Goal: Information Seeking & Learning: Learn about a topic

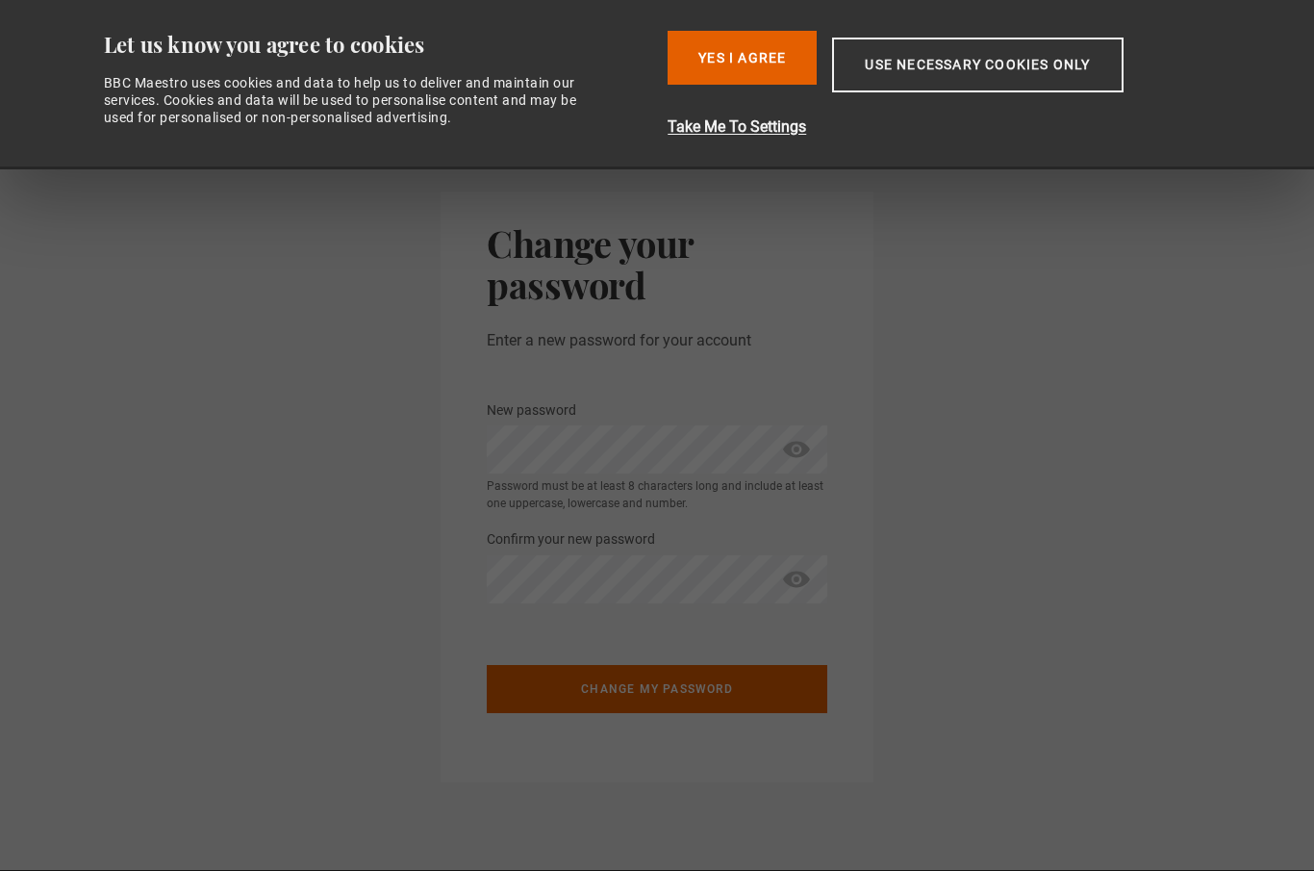
click at [773, 48] on button "Yes I Agree" at bounding box center [742, 58] width 149 height 54
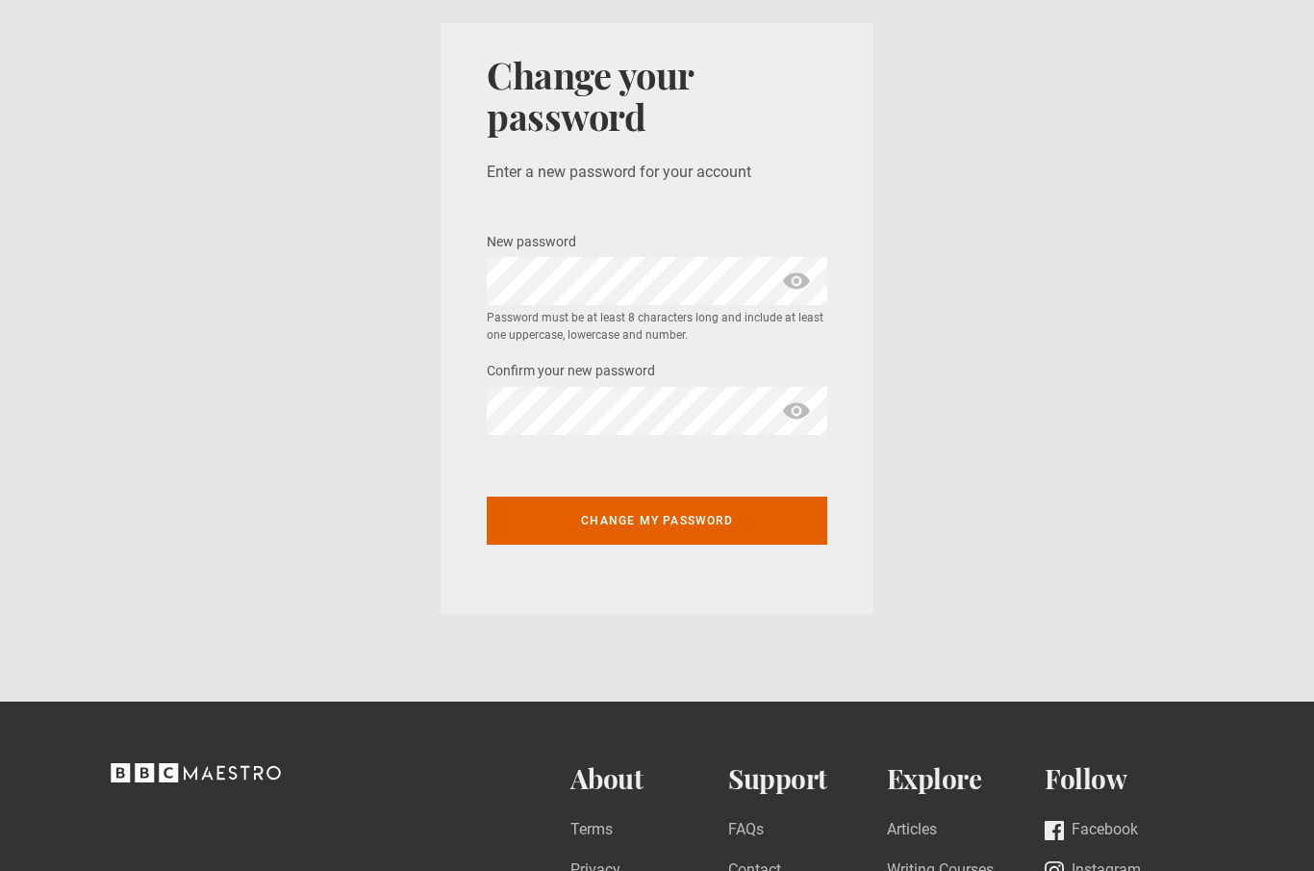
click at [807, 272] on span "show password" at bounding box center [796, 281] width 31 height 48
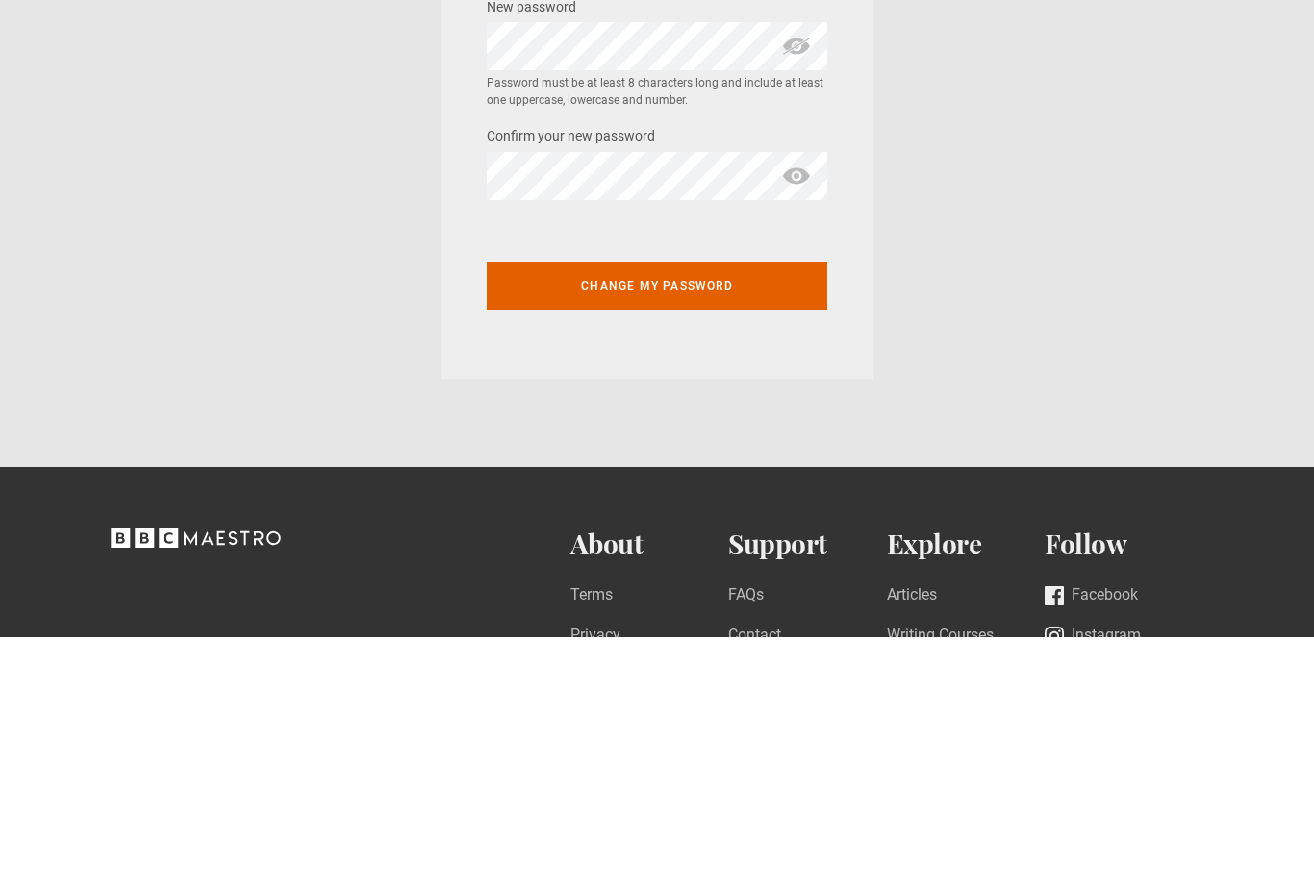
click at [642, 496] on button "Change my password" at bounding box center [657, 520] width 341 height 48
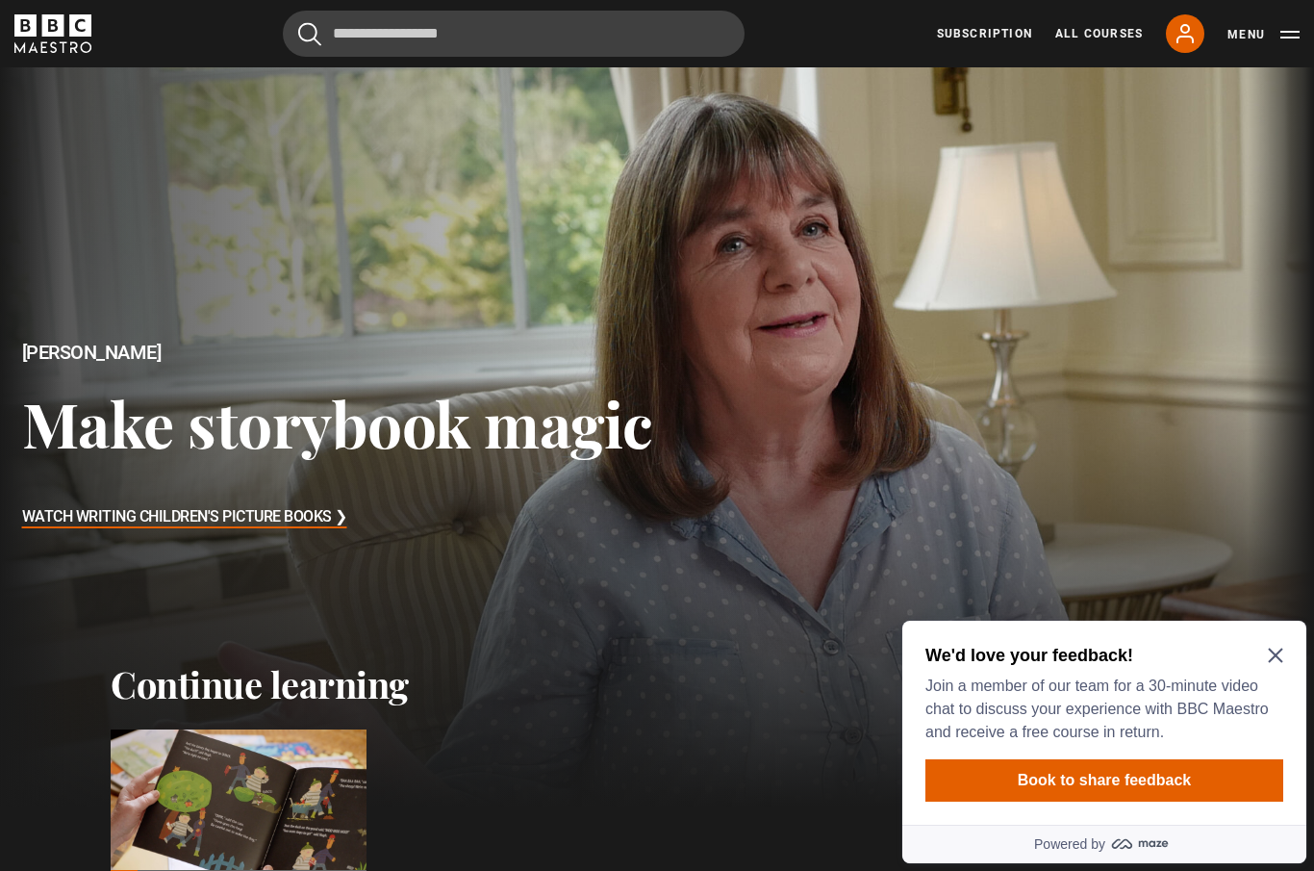
click at [1280, 660] on icon "Close Maze Prompt" at bounding box center [1275, 655] width 14 height 14
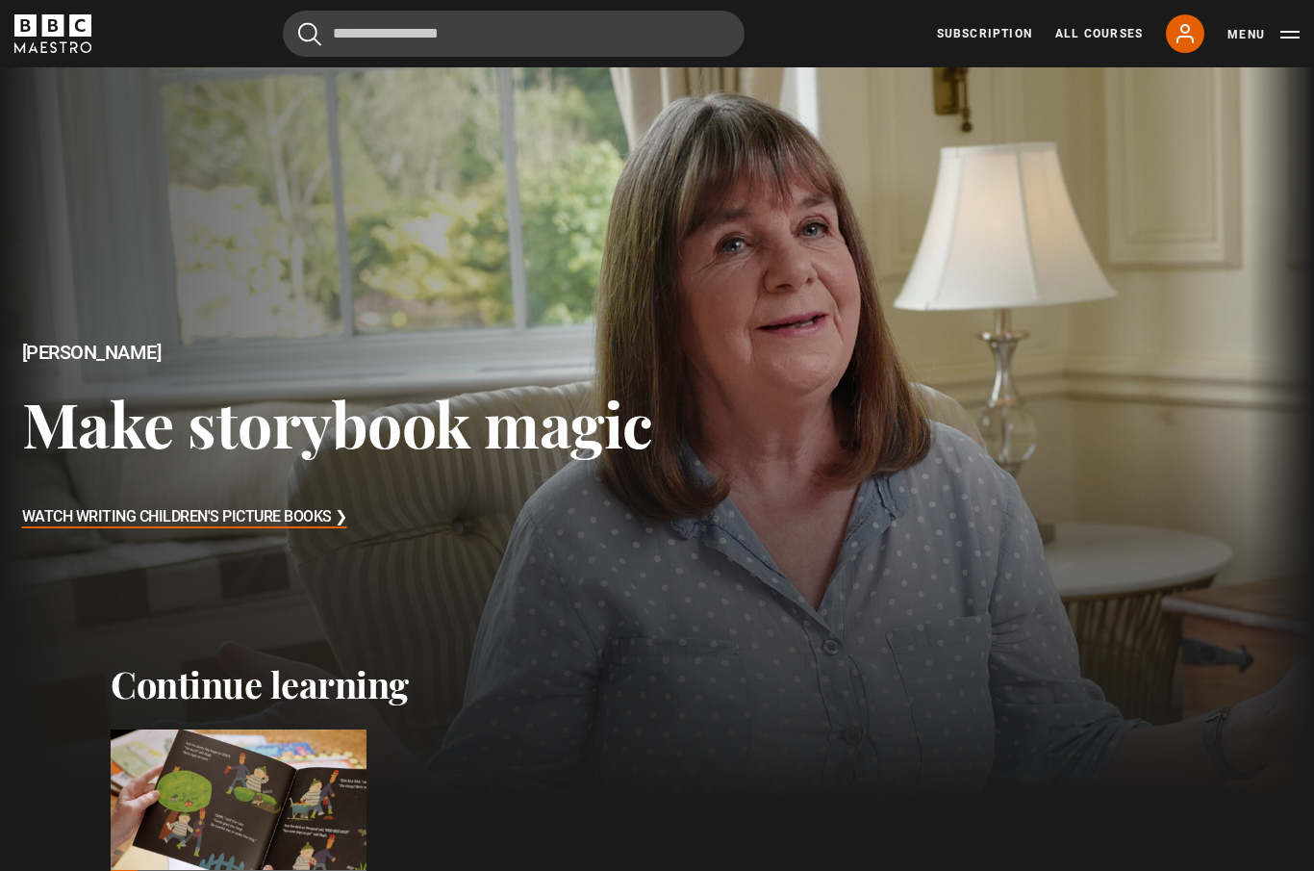
click at [298, 581] on div "Julia Donaldson Make storybook magic Watch Writing Children's Picture Books ❯" at bounding box center [328, 436] width 657 height 739
click at [321, 532] on h3 "Watch Writing Children's Picture Books ❯" at bounding box center [184, 517] width 325 height 29
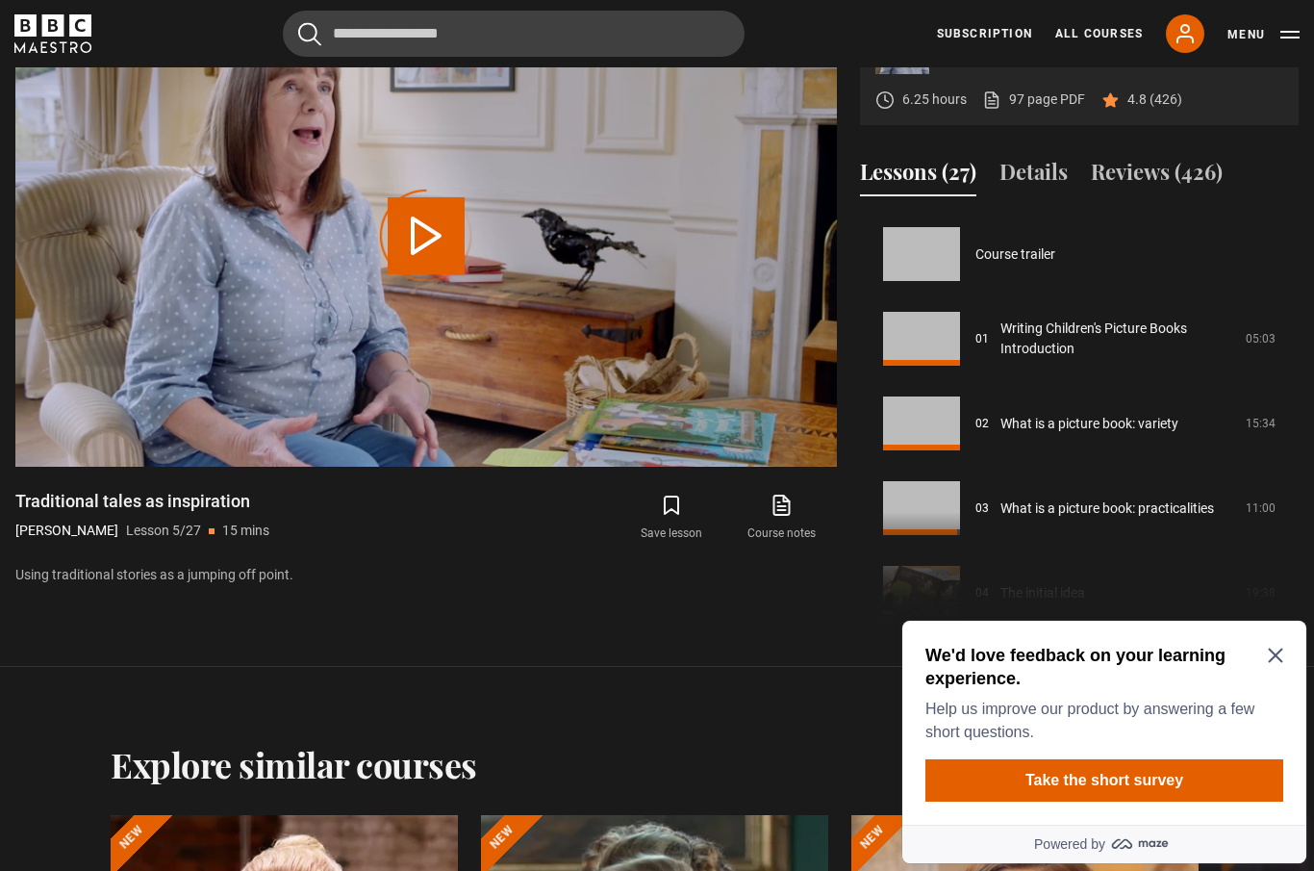
scroll to position [339, 0]
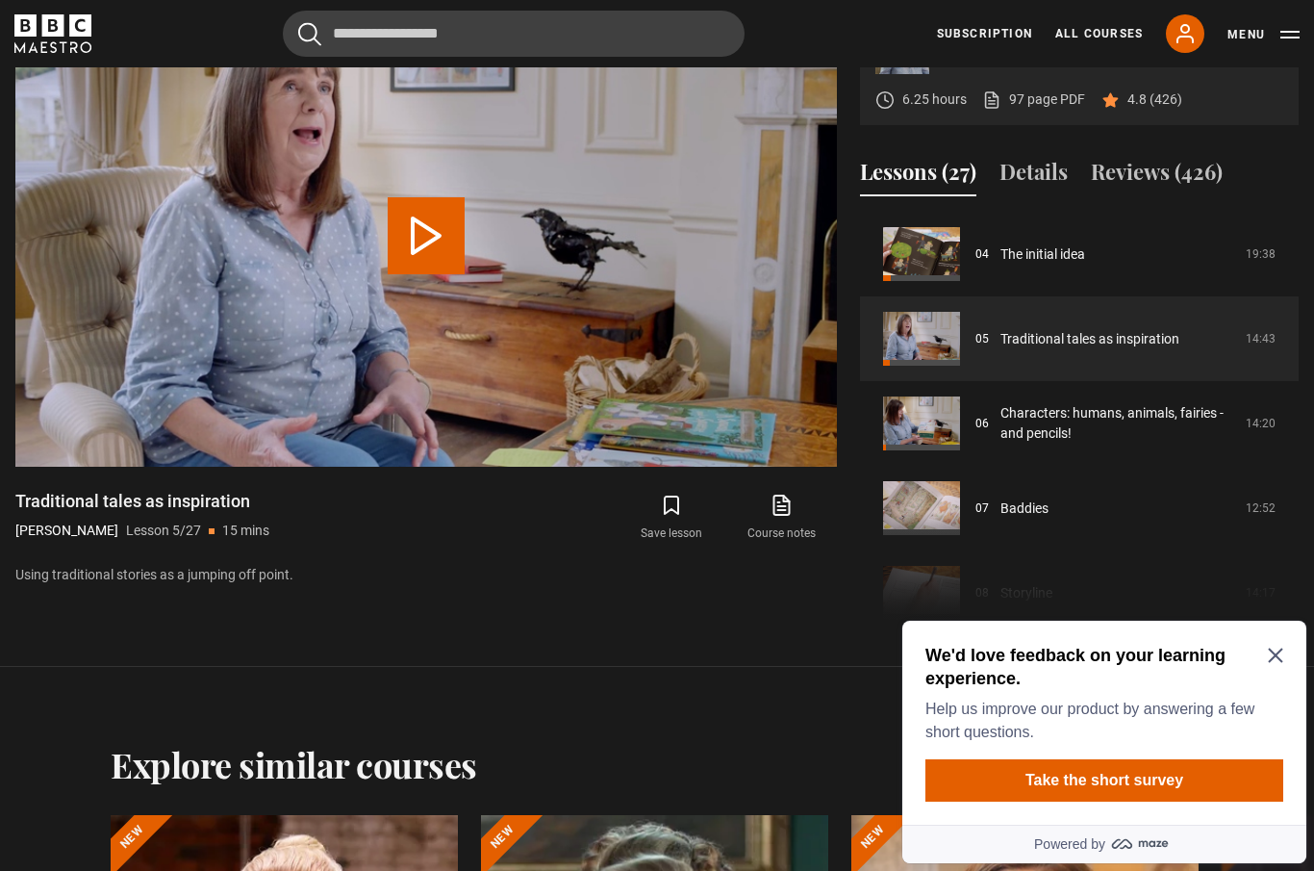
click at [781, 545] on link "Course notes opens in new tab" at bounding box center [782, 518] width 110 height 56
click at [1277, 662] on icon "Close Maze Prompt" at bounding box center [1275, 654] width 15 height 15
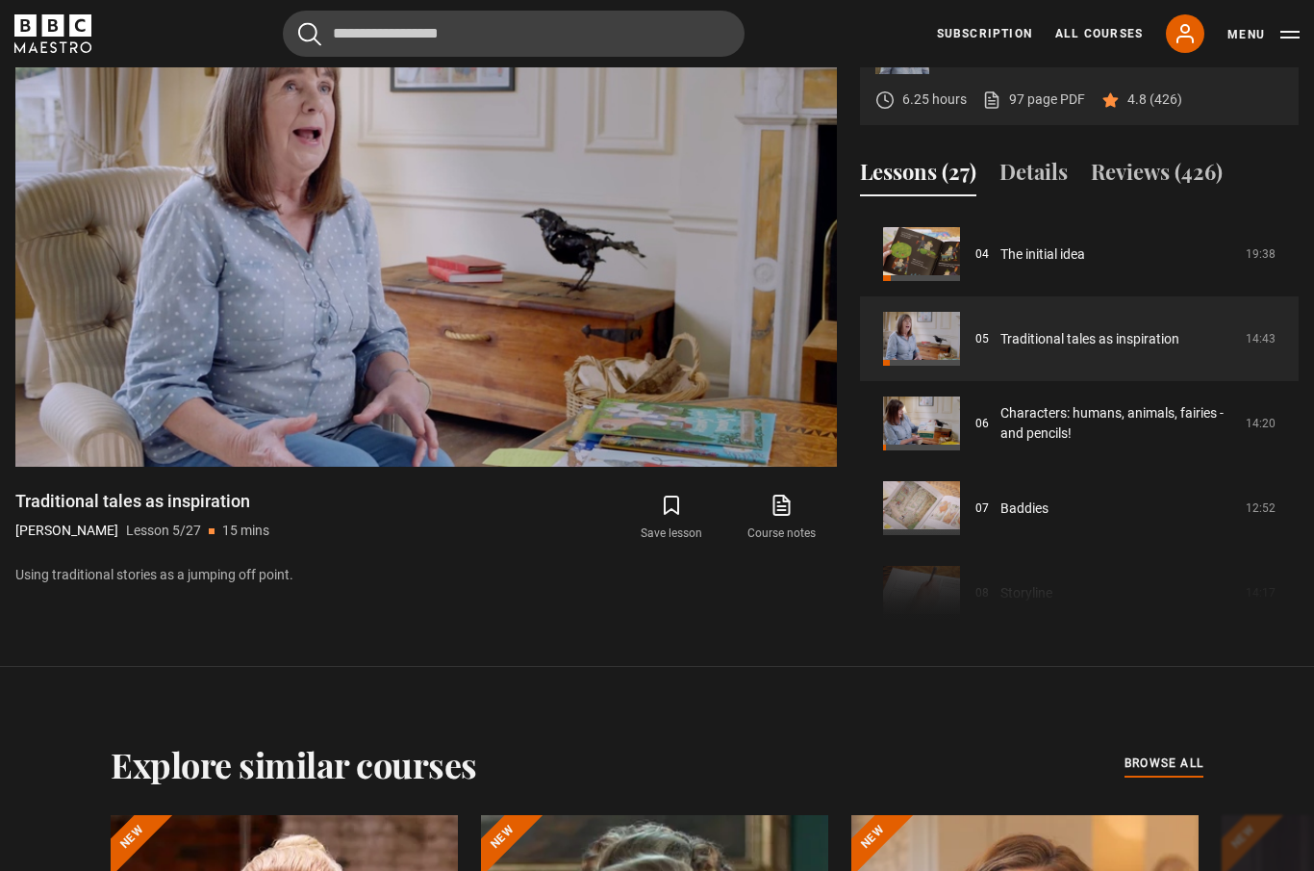
click at [748, 465] on video-js "Video Player is loading. Play Lesson Traditional tales as inspiration 10s Skip …" at bounding box center [426, 236] width 822 height 462
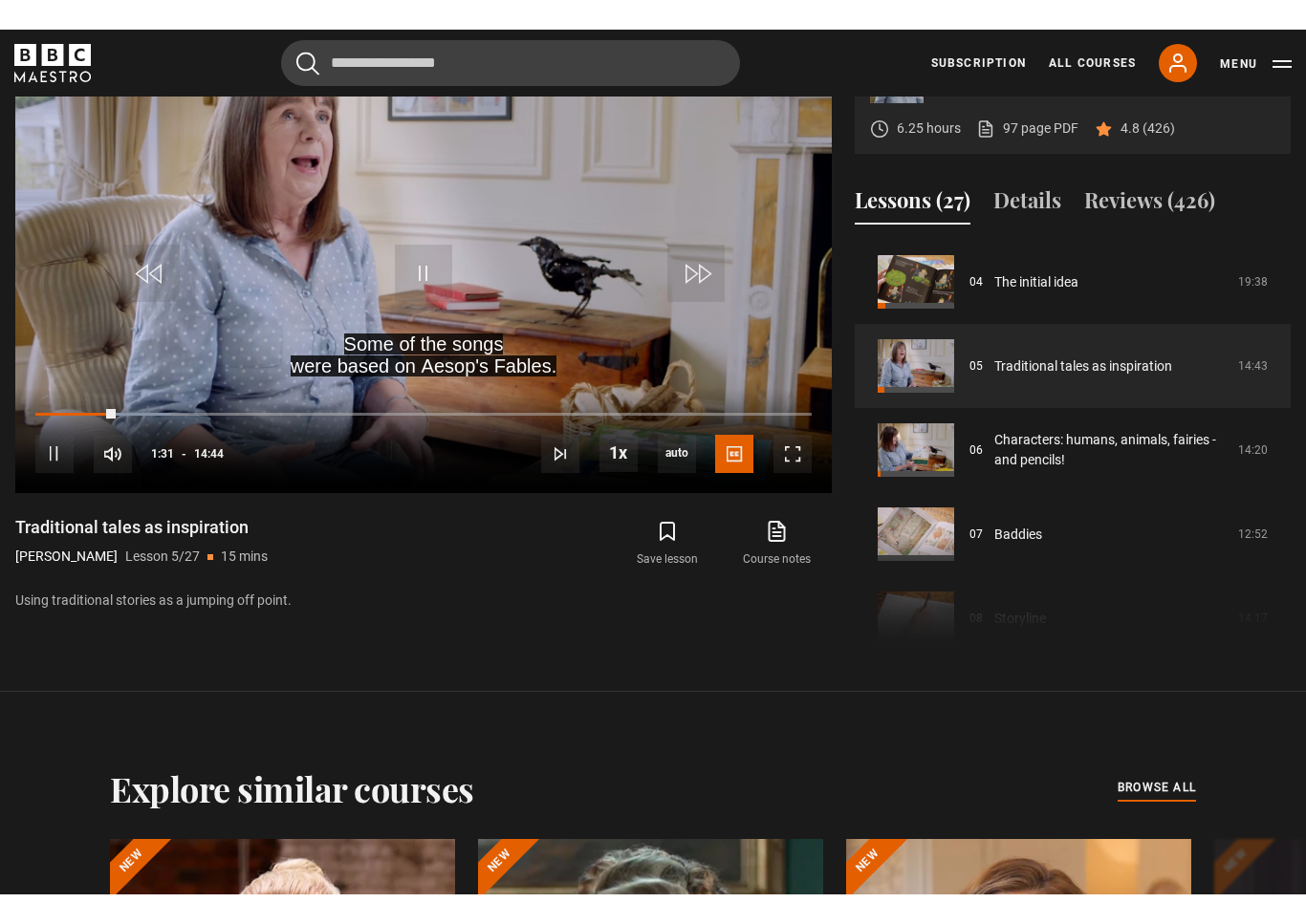
scroll to position [23, 0]
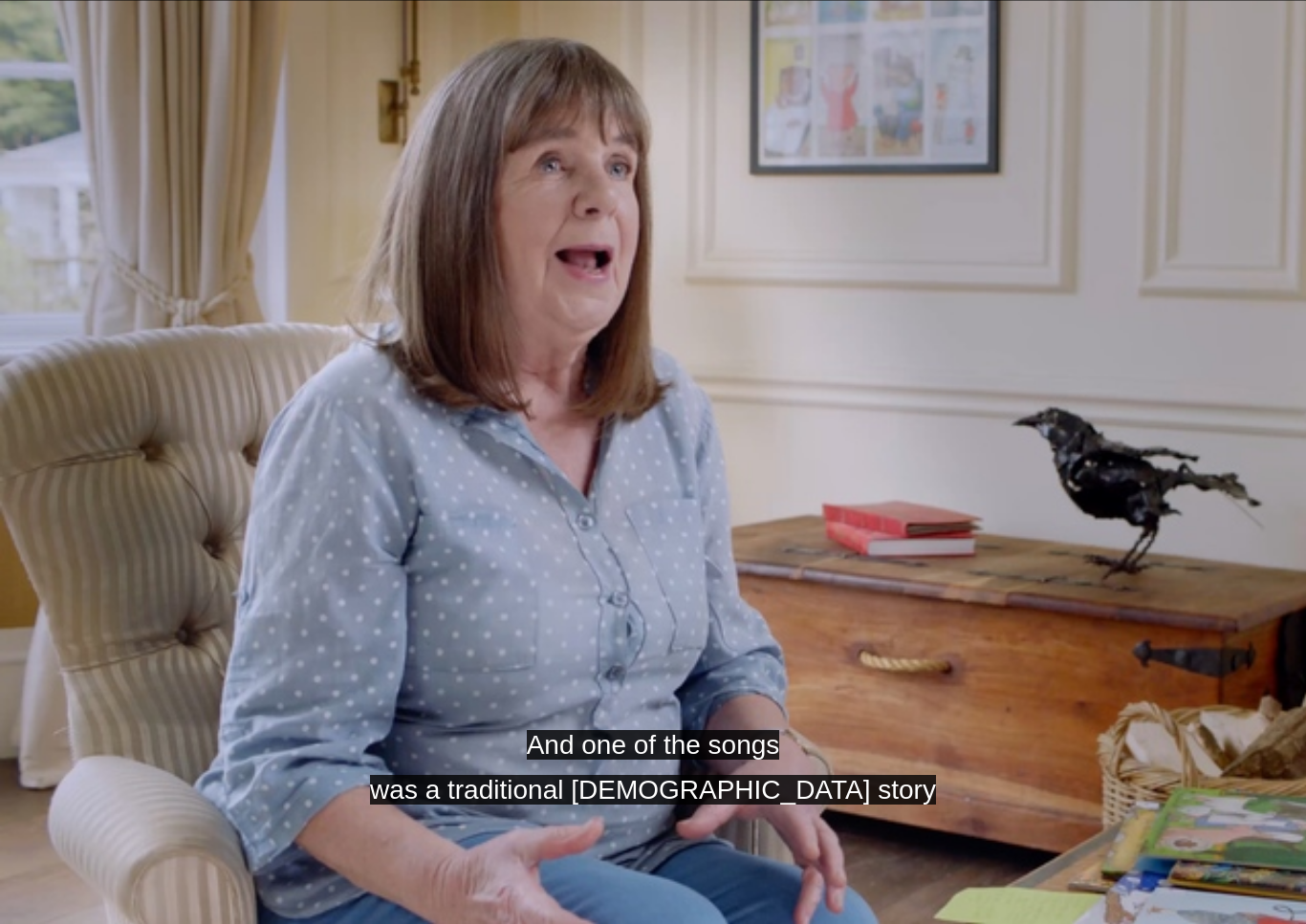
click at [312, 540] on video-js "And one of the songs was a traditional Jewish story Video Player is loading. Pl…" at bounding box center [653, 462] width 1306 height 924
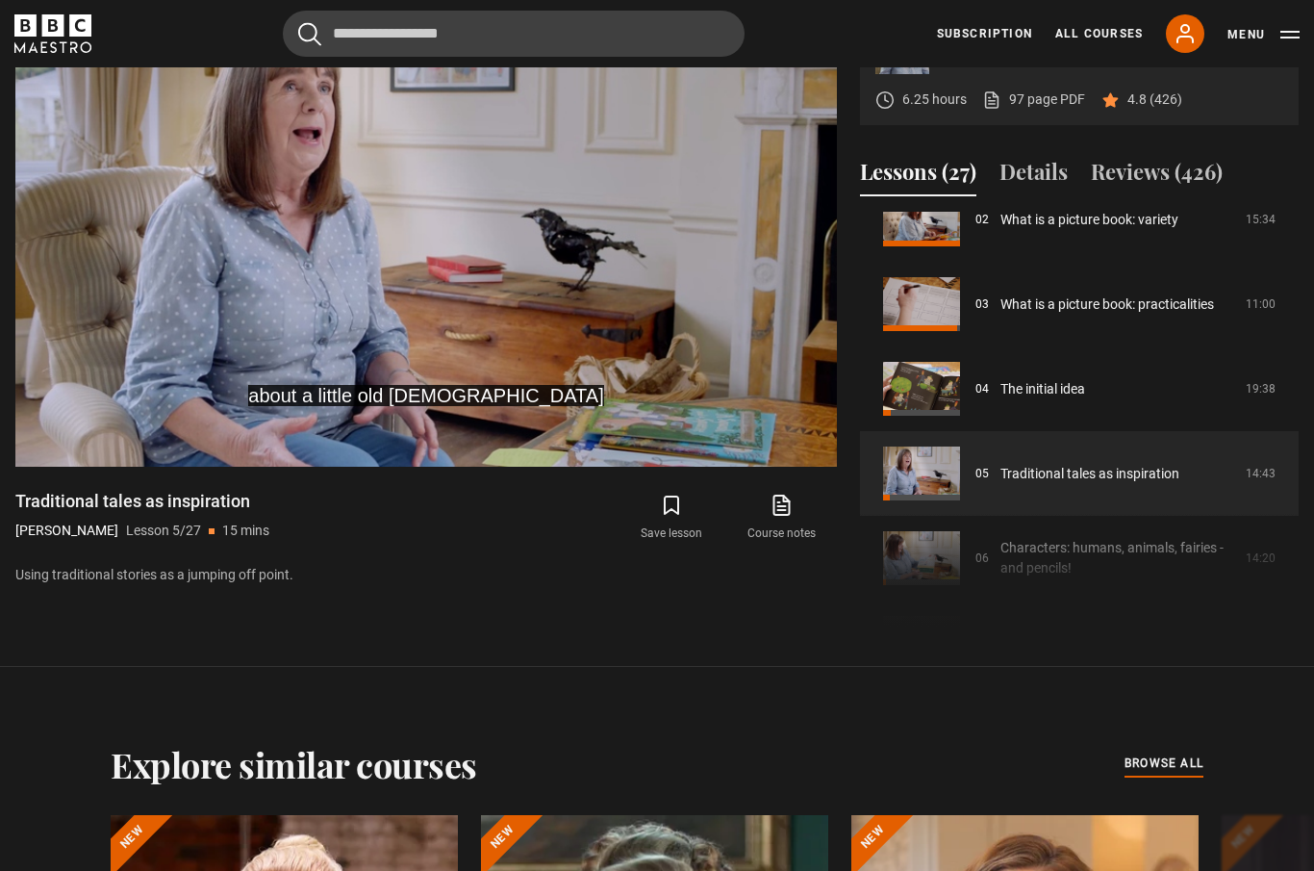
scroll to position [203, 0]
click at [1001, 400] on link "The initial idea" at bounding box center [1043, 390] width 85 height 20
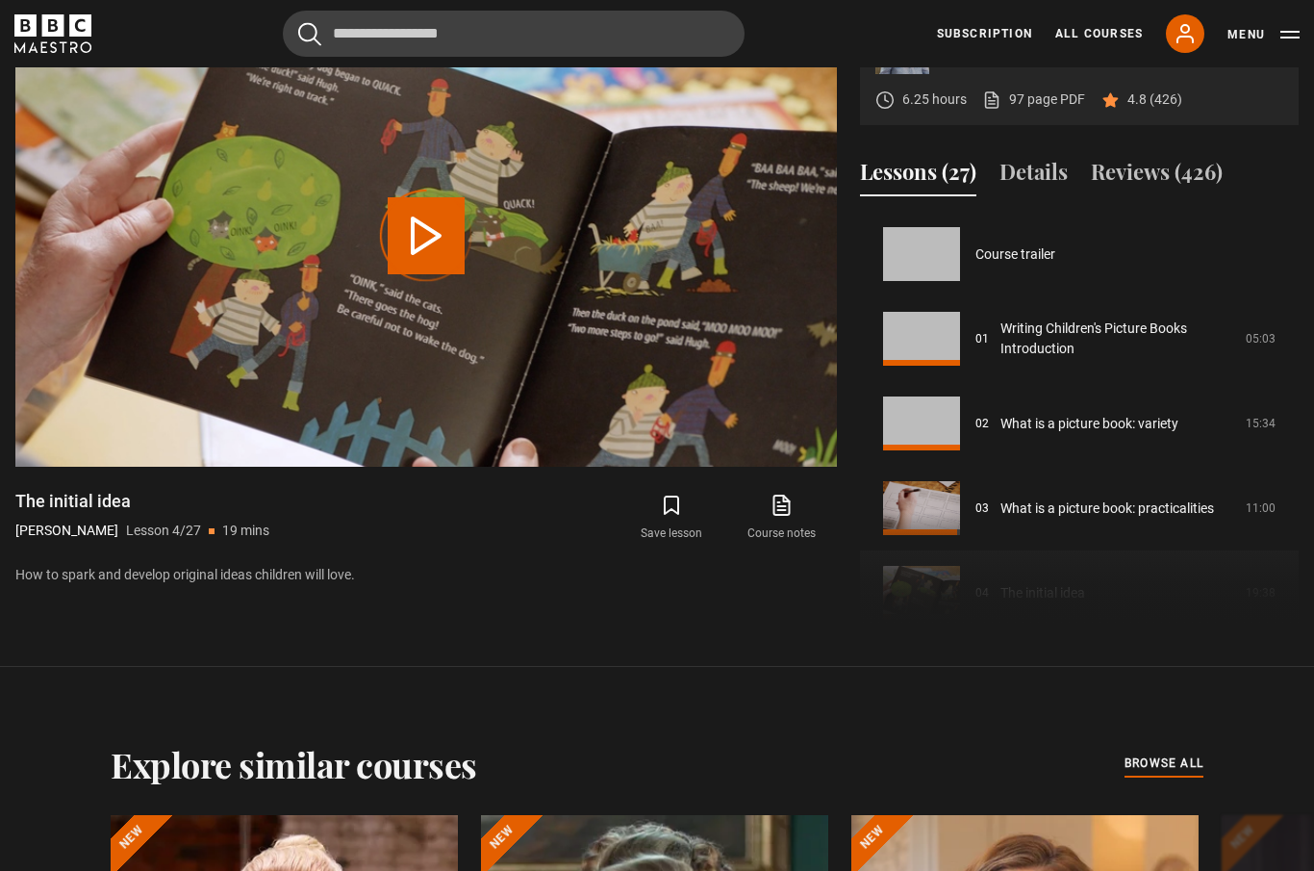
scroll to position [254, 0]
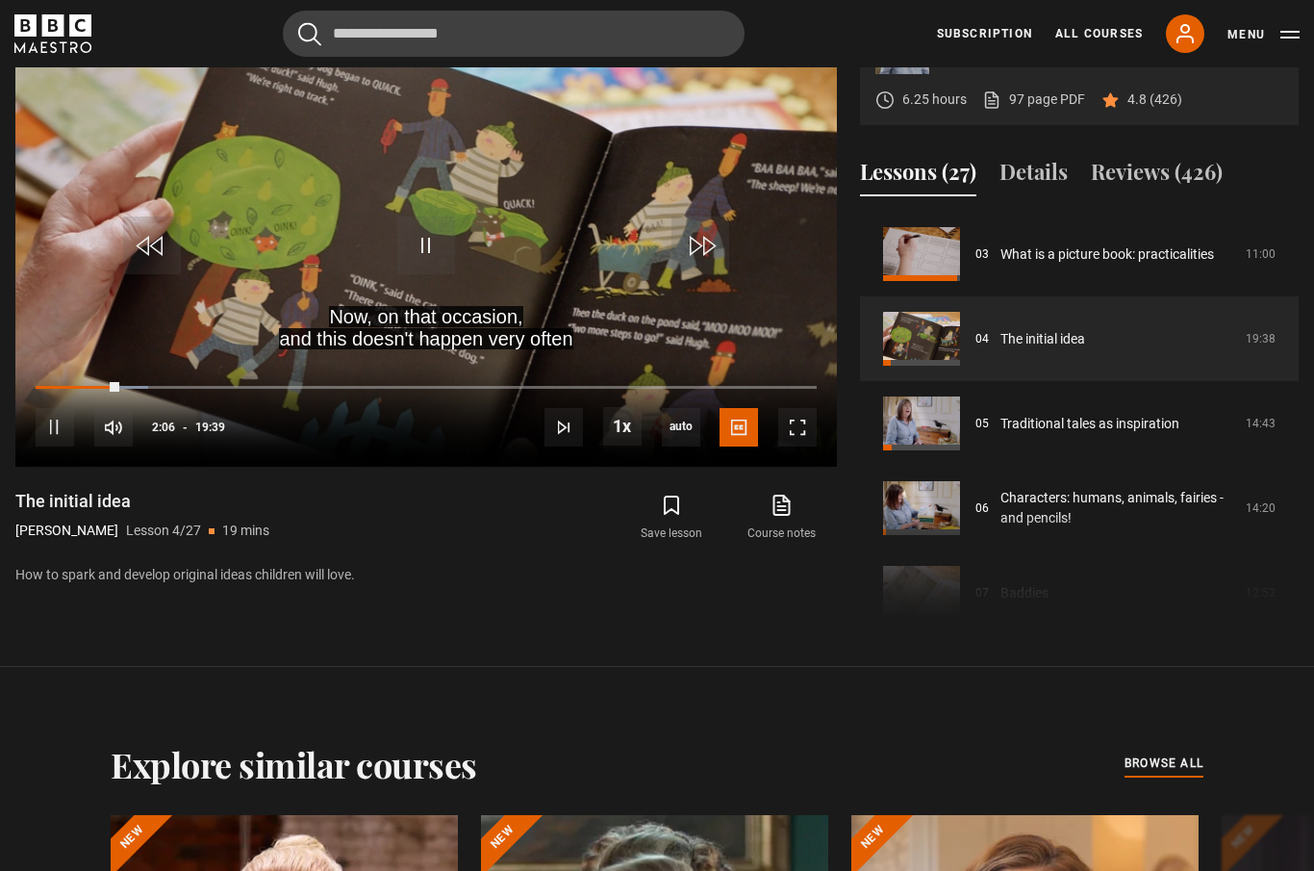
click at [801, 467] on video-js "Now, on that occasion, and this doesn't happen very often Video Player is loadi…" at bounding box center [426, 236] width 822 height 462
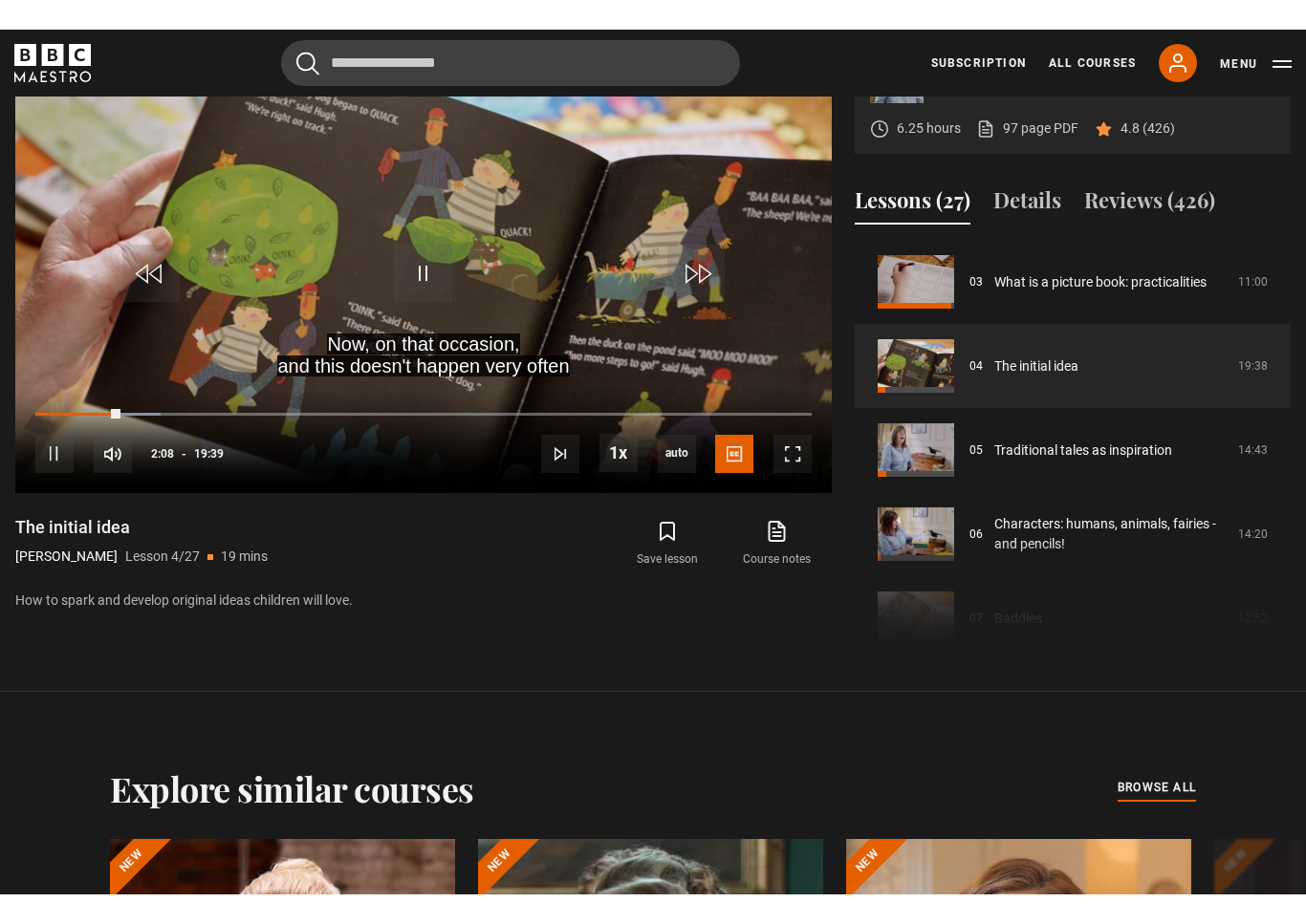
scroll to position [23, 0]
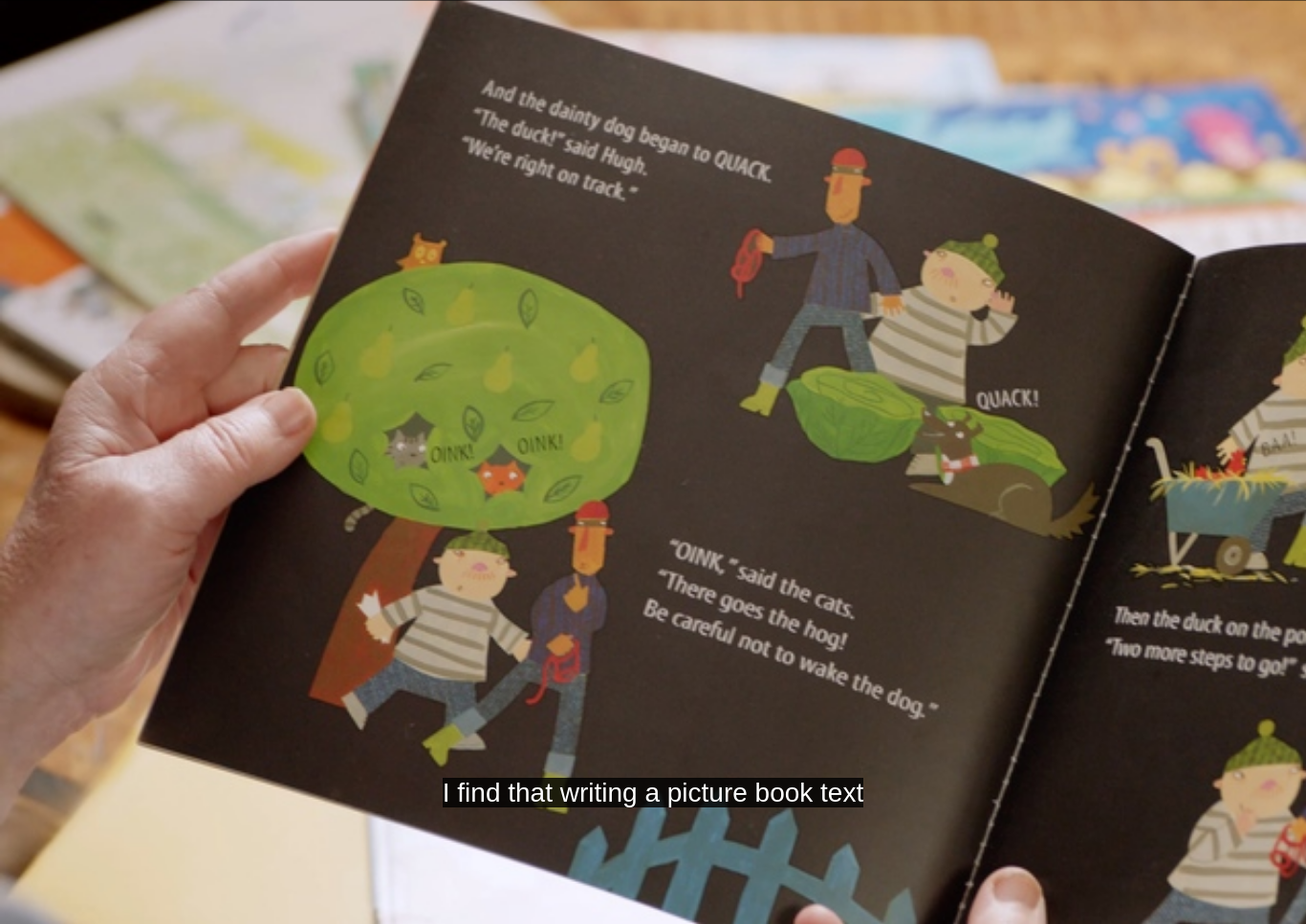
click at [693, 406] on video-js "I find that writing a picture book text Video Player is loading. Play Lesson Th…" at bounding box center [653, 462] width 1306 height 924
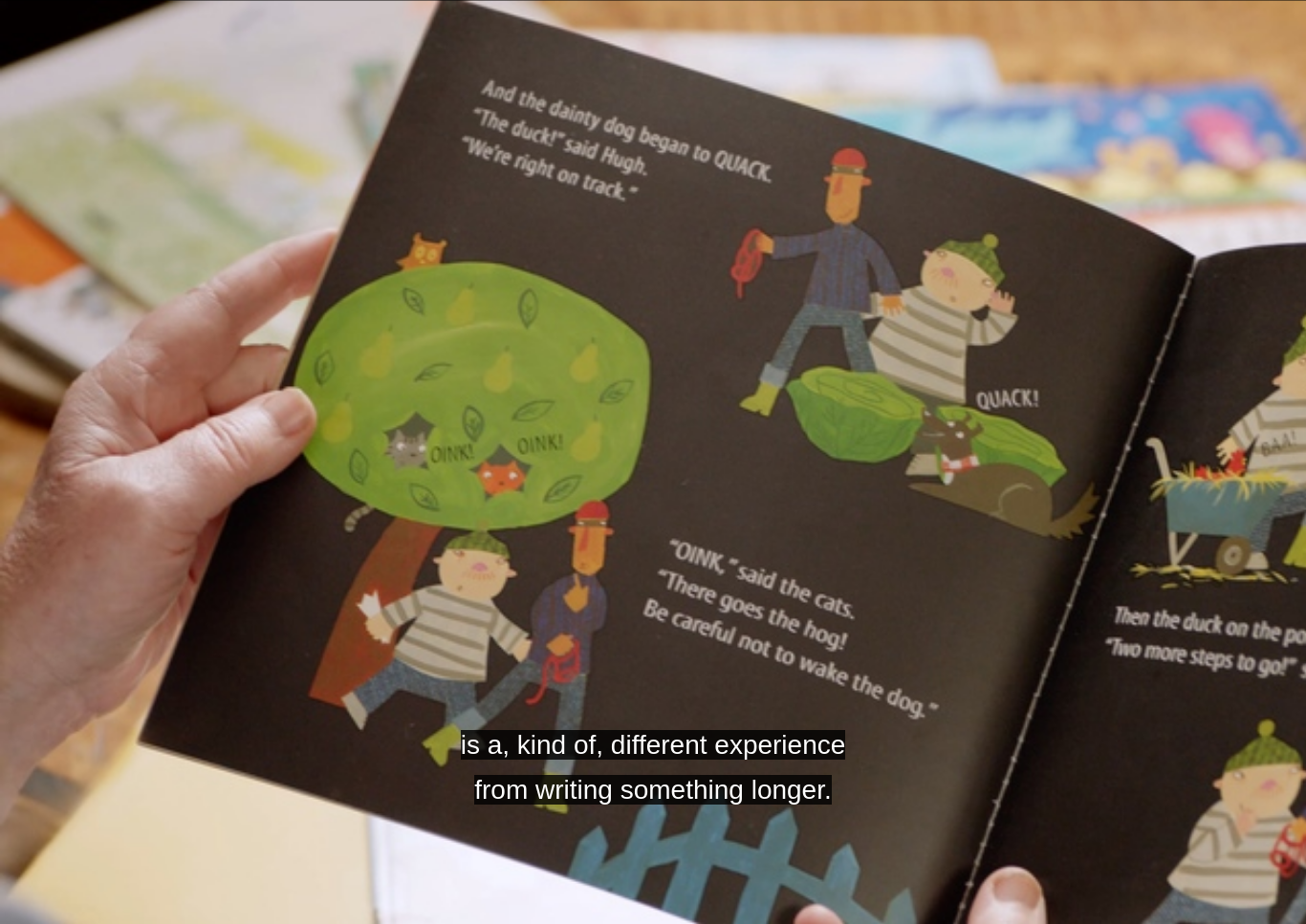
click at [571, 556] on video-js "is a, kind of, different experience from writing something longer. Video Player…" at bounding box center [653, 462] width 1306 height 924
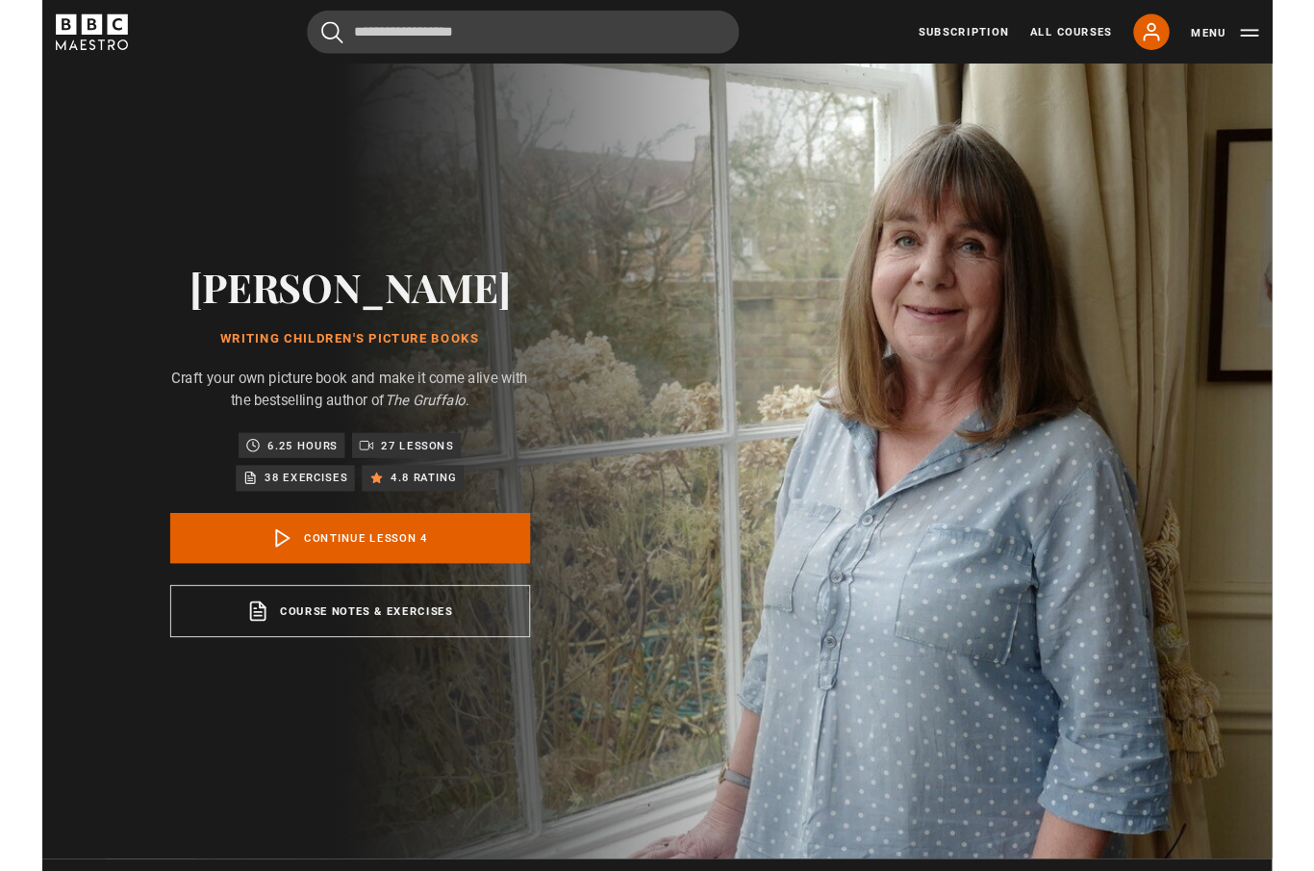
scroll to position [952, 0]
